Goal: Task Accomplishment & Management: Use online tool/utility

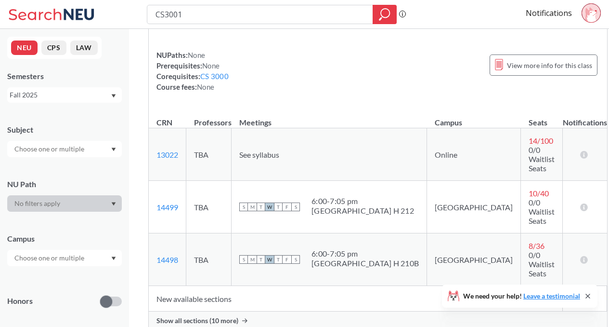
scroll to position [62, 0]
click at [235, 315] on span "Show all sections (10 more)" at bounding box center [198, 319] width 82 height 9
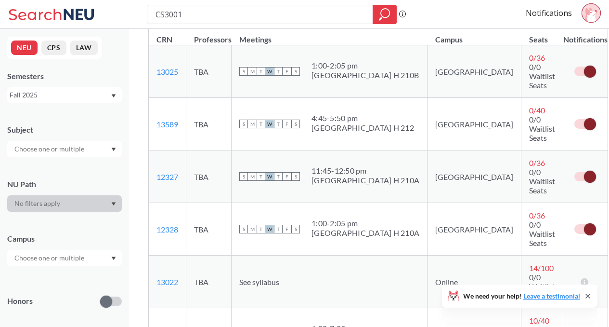
scroll to position [144, 0]
click at [584, 223] on span at bounding box center [590, 229] width 12 height 12
click at [575, 224] on input "checkbox" at bounding box center [575, 224] width 0 height 0
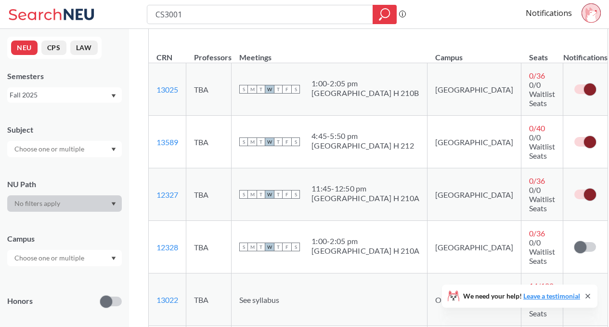
scroll to position [118, 0]
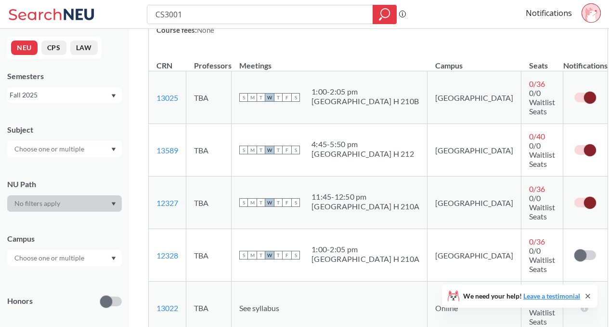
click at [584, 92] on span at bounding box center [590, 98] width 12 height 12
click at [575, 92] on input "checkbox" at bounding box center [575, 92] width 0 height 0
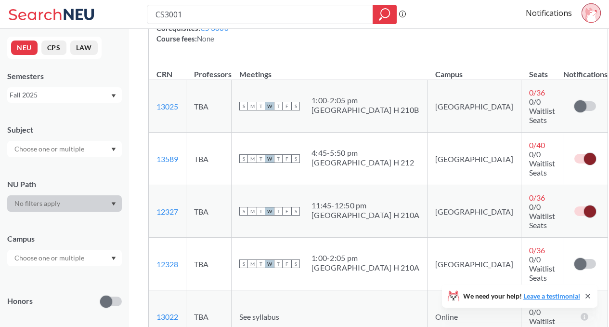
scroll to position [106, 0]
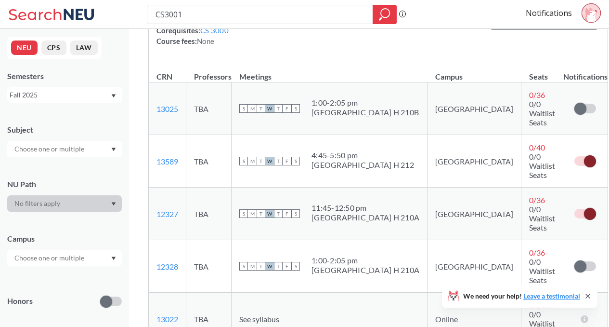
click at [584, 155] on span at bounding box center [590, 161] width 12 height 12
click at [575, 156] on input "checkbox" at bounding box center [575, 156] width 0 height 0
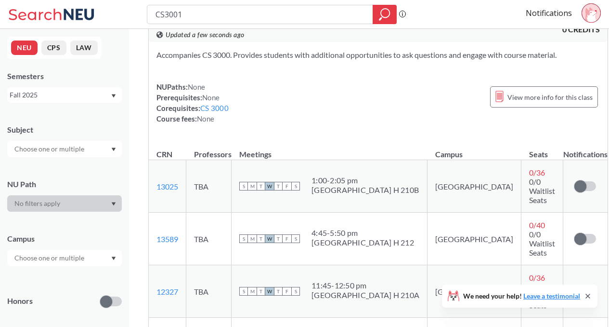
scroll to position [0, 0]
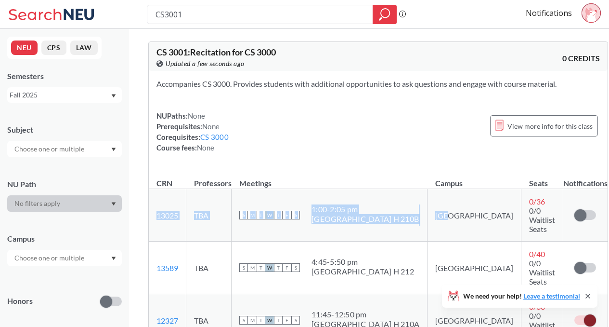
drag, startPoint x: 152, startPoint y: 200, endPoint x: 428, endPoint y: 209, distance: 275.7
click at [428, 209] on tr "13025 View this section on Banner. TBA S M T W T F S 1:00 - 2:05 pm [GEOGRAPHIC…" at bounding box center [378, 215] width 459 height 53
click at [325, 294] on td "S M T W T F S 11:45 - 12:50 pm [GEOGRAPHIC_DATA]" at bounding box center [330, 320] width 196 height 53
click at [296, 17] on input "CS3001" at bounding box center [260, 14] width 211 height 16
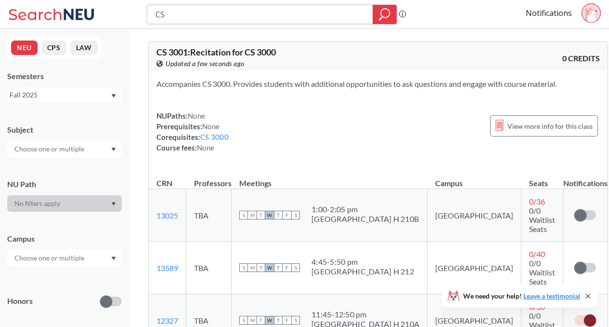
type input "C"
type input "MISM2301"
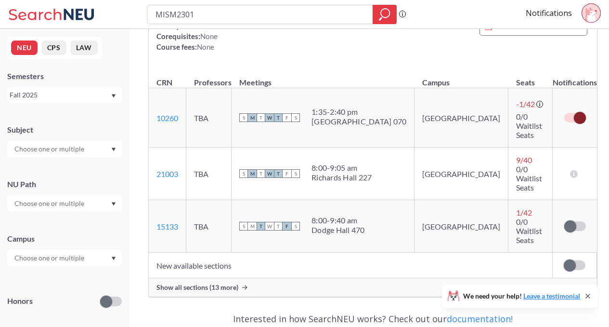
scroll to position [156, 0]
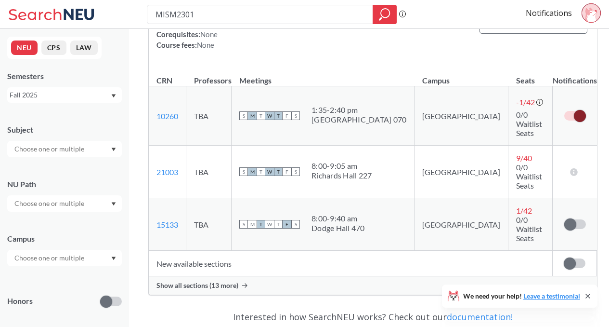
click at [228, 281] on span "Show all sections (13 more)" at bounding box center [198, 285] width 82 height 9
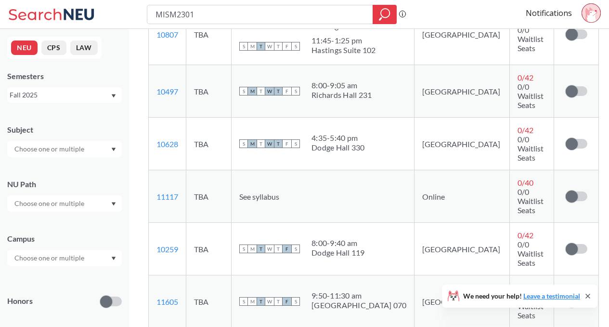
scroll to position [508, 0]
drag, startPoint x: 260, startPoint y: 231, endPoint x: 264, endPoint y: 236, distance: 6.8
